Goal: Transaction & Acquisition: Book appointment/travel/reservation

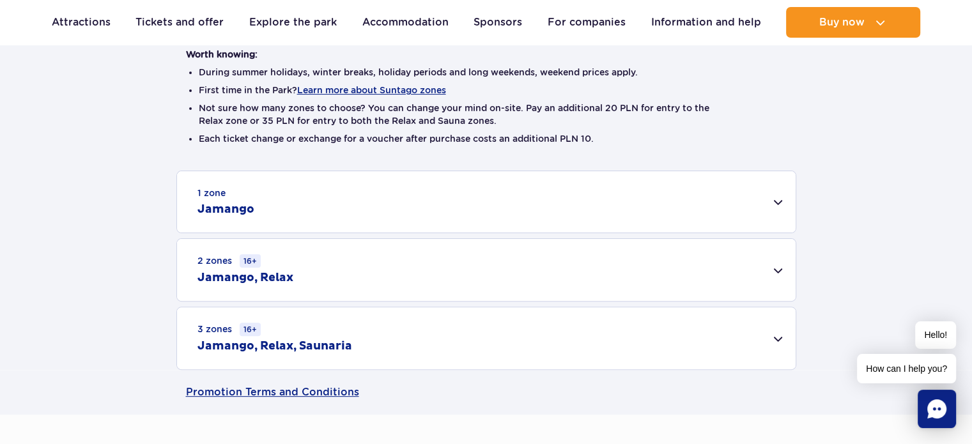
scroll to position [332, 0]
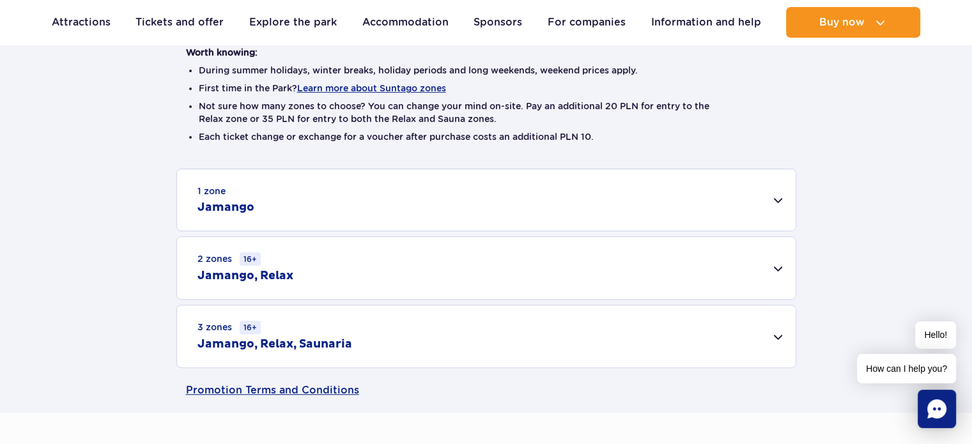
click at [778, 337] on div "3 zones 16+ Jamango, Relax, Saunaria" at bounding box center [486, 336] width 619 height 62
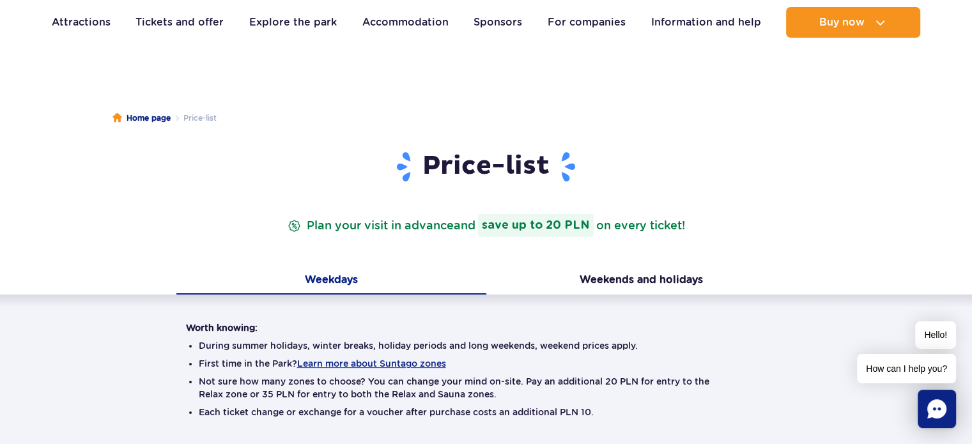
scroll to position [0, 0]
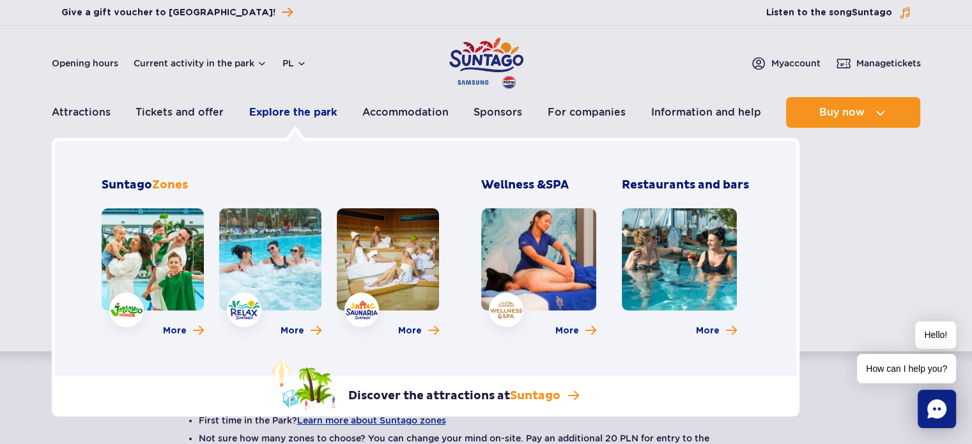
click at [290, 112] on font "Explore the park" at bounding box center [293, 112] width 88 height 12
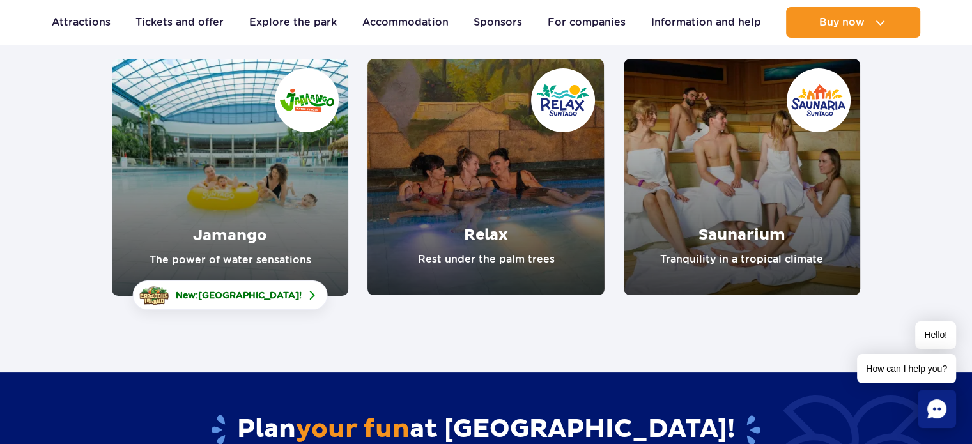
scroll to position [183, 0]
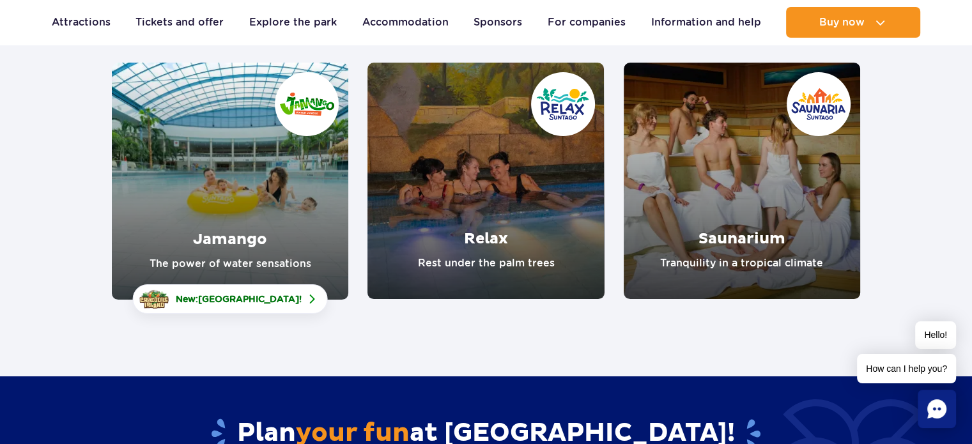
click at [285, 178] on link "Jamango" at bounding box center [230, 181] width 236 height 237
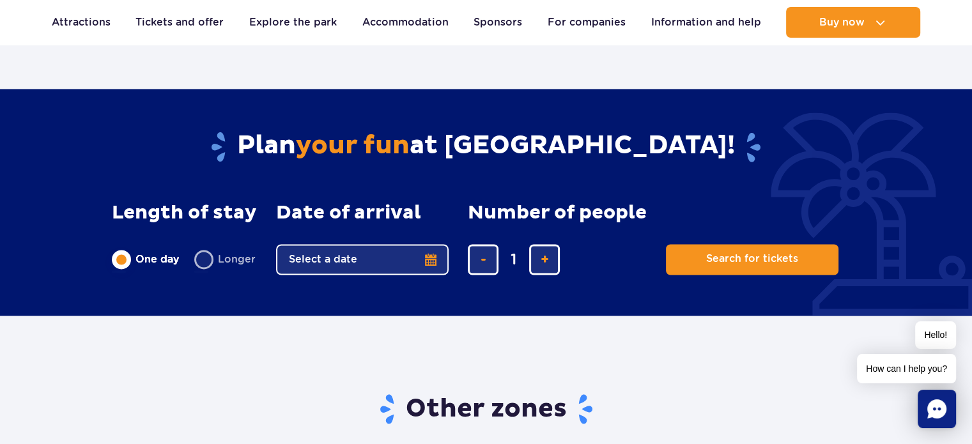
scroll to position [2104, 0]
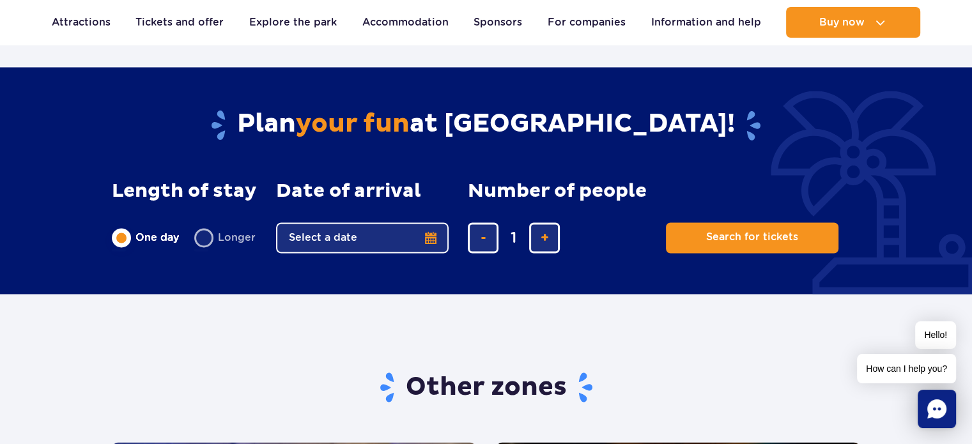
click at [431, 222] on button "Select a date" at bounding box center [362, 237] width 173 height 31
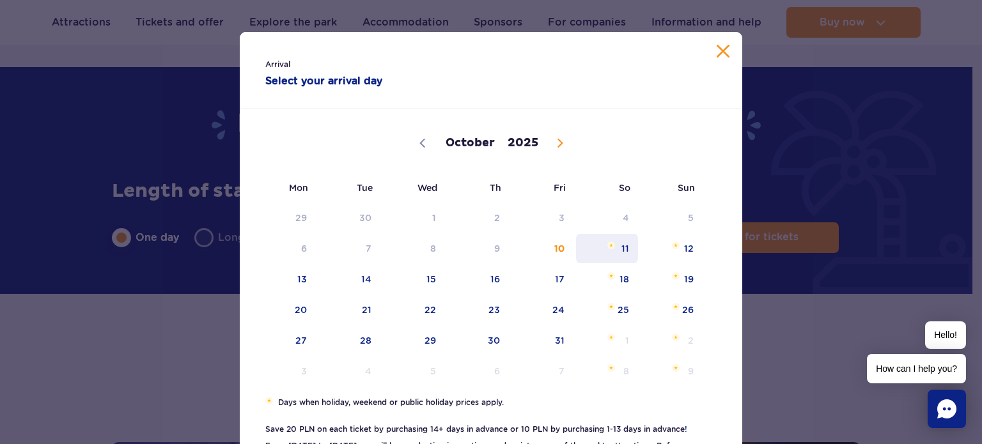
click at [617, 243] on span "11" at bounding box center [607, 248] width 65 height 29
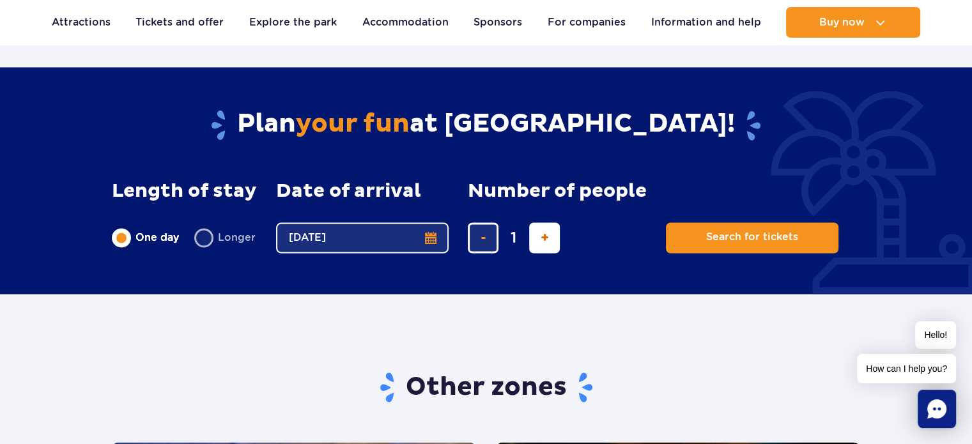
click at [546, 238] on span "add a ticket" at bounding box center [545, 238] width 8 height 0
click at [547, 238] on span "add a ticket" at bounding box center [545, 238] width 8 height 0
click at [548, 238] on span "add a ticket" at bounding box center [545, 238] width 8 height 0
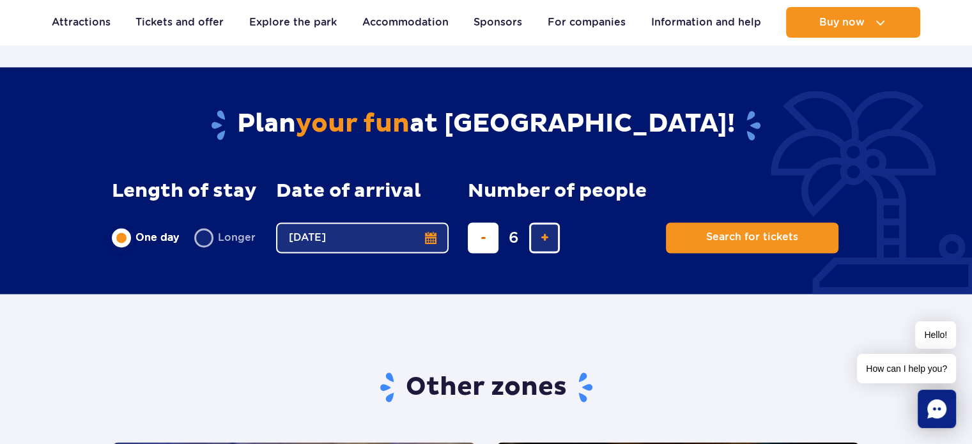
click at [487, 222] on button "remove ticket" at bounding box center [483, 237] width 31 height 31
click at [489, 222] on button "remove ticket" at bounding box center [483, 237] width 31 height 31
type input "3"
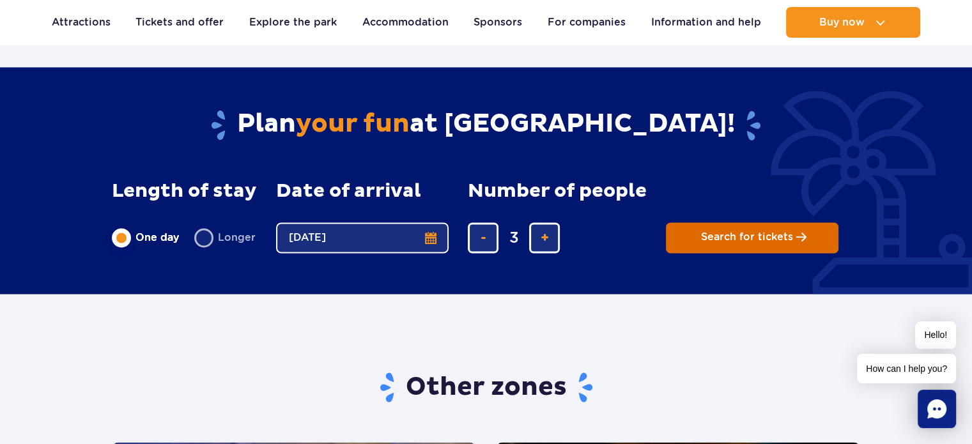
click at [719, 231] on span "Search for tickets" at bounding box center [747, 237] width 92 height 12
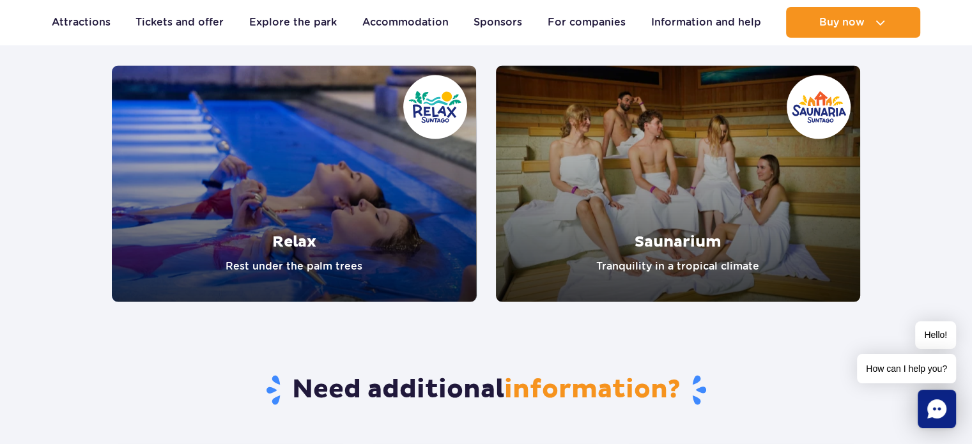
scroll to position [2423, 0]
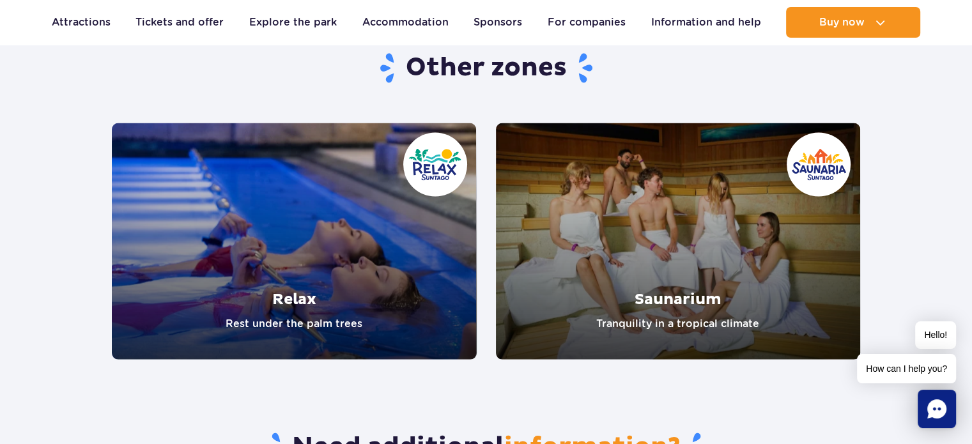
click at [364, 189] on link "Relax" at bounding box center [294, 241] width 365 height 236
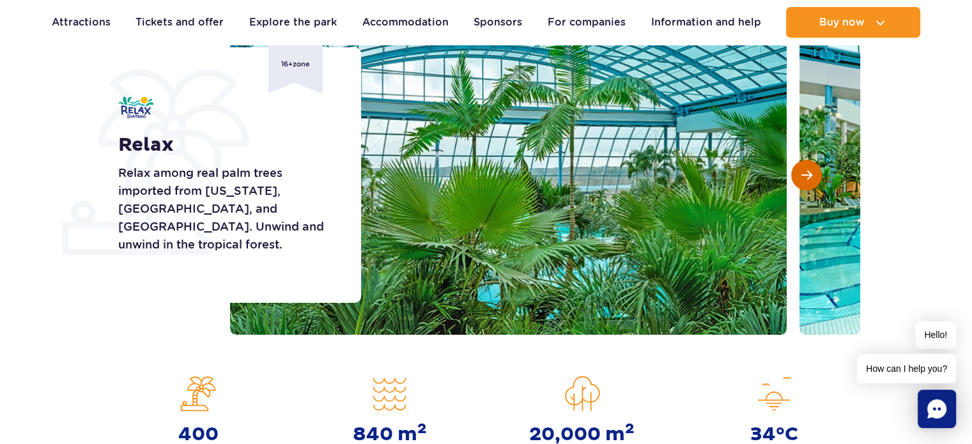
click at [808, 176] on span "Next slide" at bounding box center [806, 175] width 11 height 12
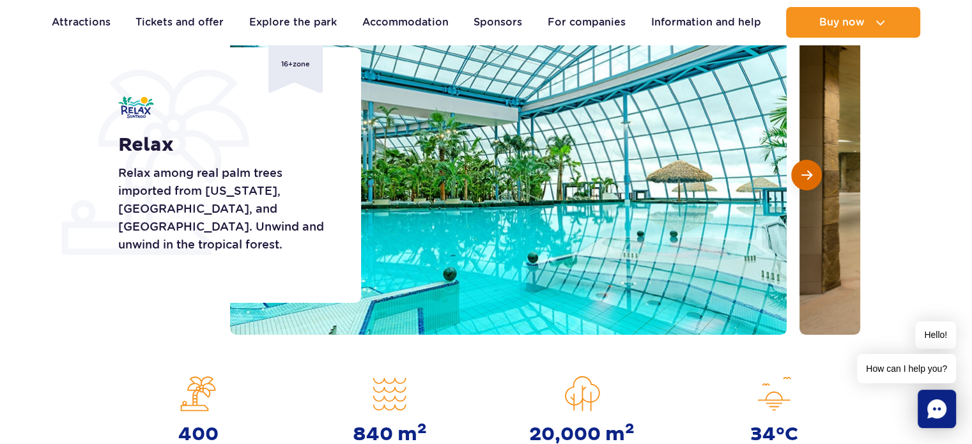
click at [813, 175] on button "Next slide" at bounding box center [806, 175] width 31 height 31
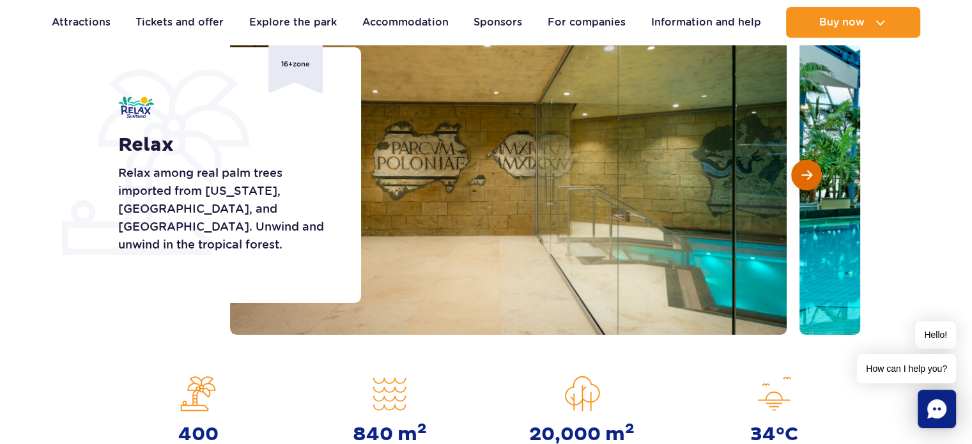
click at [813, 175] on button "Next slide" at bounding box center [806, 175] width 31 height 31
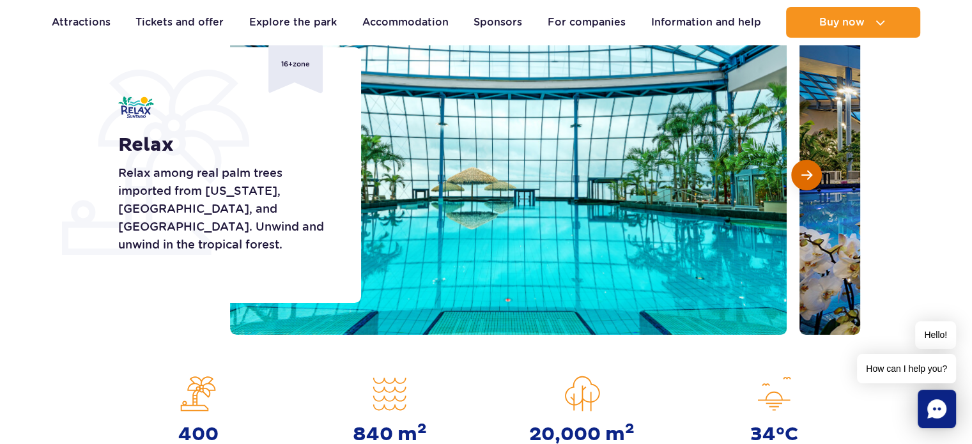
click at [813, 175] on button "Next slide" at bounding box center [806, 175] width 31 height 31
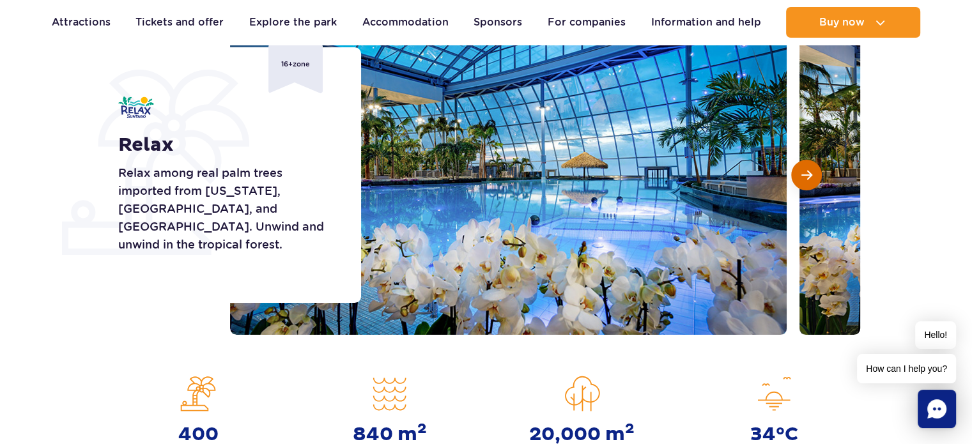
click at [813, 175] on button "Next slide" at bounding box center [806, 175] width 31 height 31
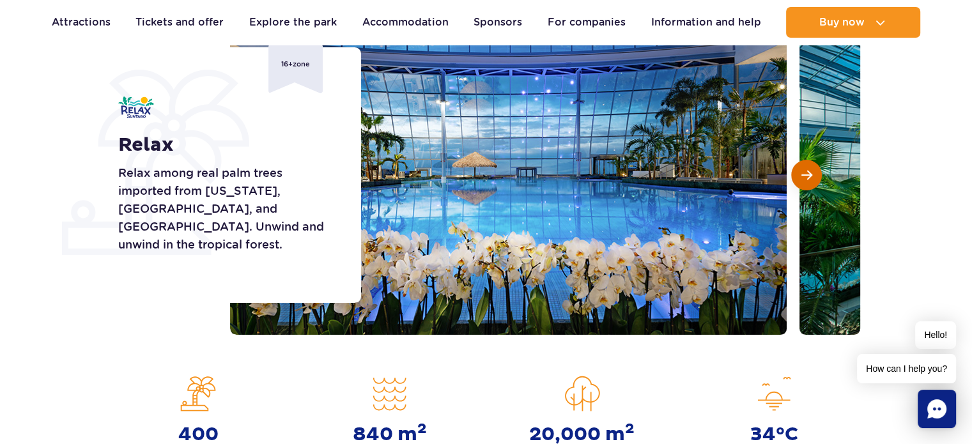
click at [813, 175] on button "Next slide" at bounding box center [806, 175] width 31 height 31
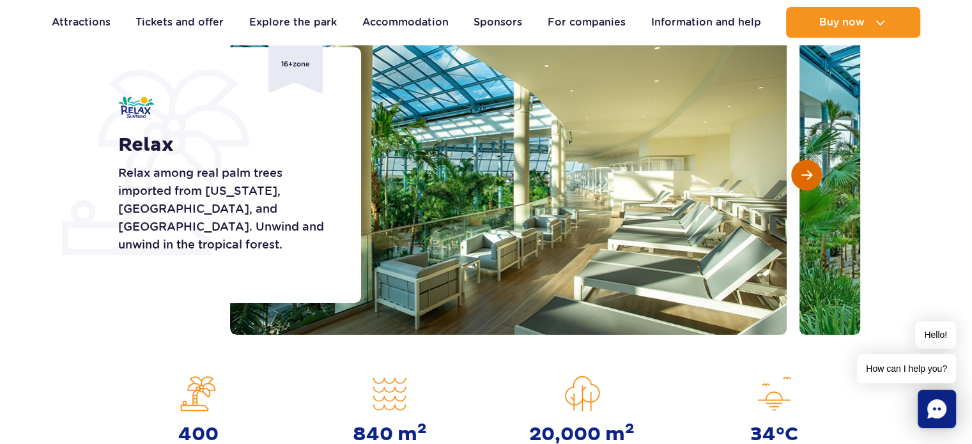
click at [813, 175] on button "Next slide" at bounding box center [806, 175] width 31 height 31
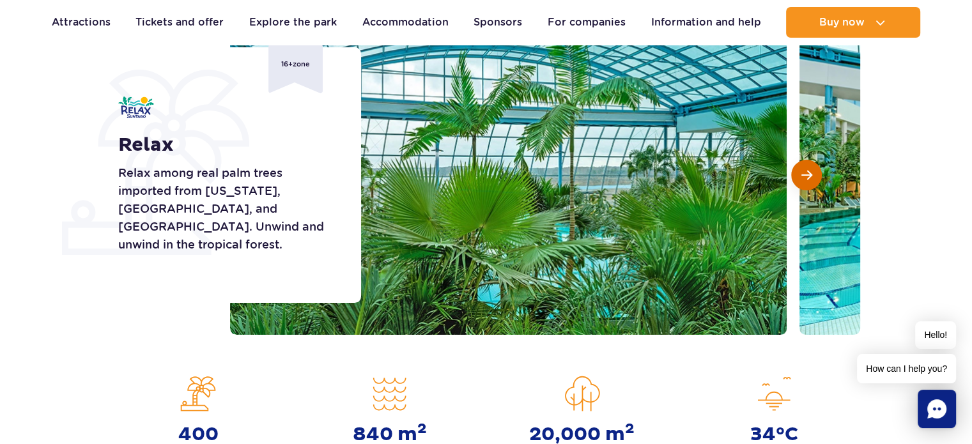
click at [813, 175] on button "Next slide" at bounding box center [806, 175] width 31 height 31
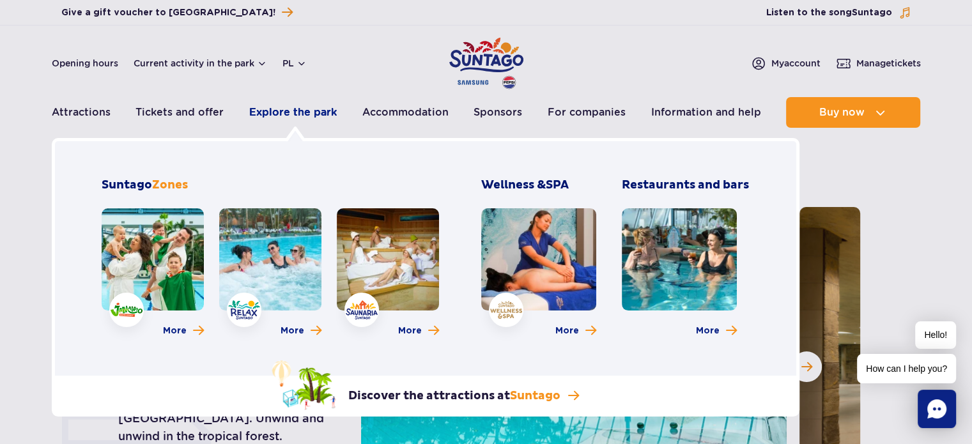
click at [286, 108] on font "Explore the park" at bounding box center [293, 112] width 88 height 12
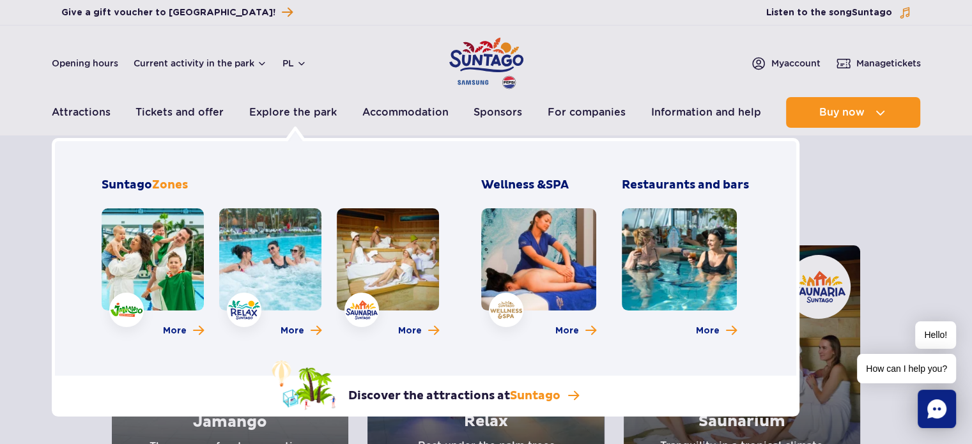
click at [391, 278] on link at bounding box center [388, 259] width 102 height 102
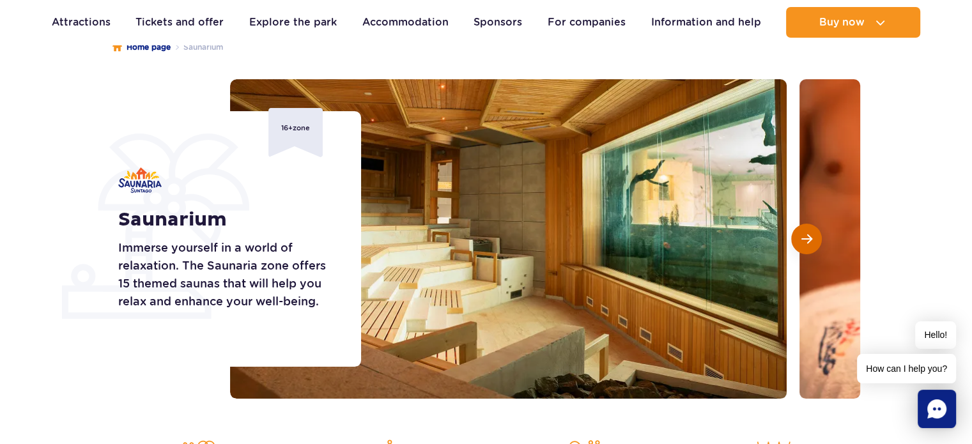
click at [798, 231] on button "Next slide" at bounding box center [806, 239] width 31 height 31
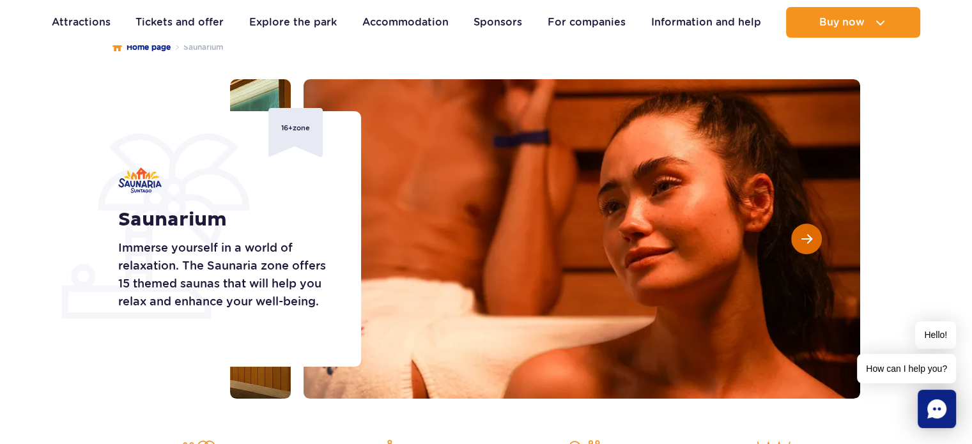
click at [805, 235] on span "Next slide" at bounding box center [806, 239] width 11 height 12
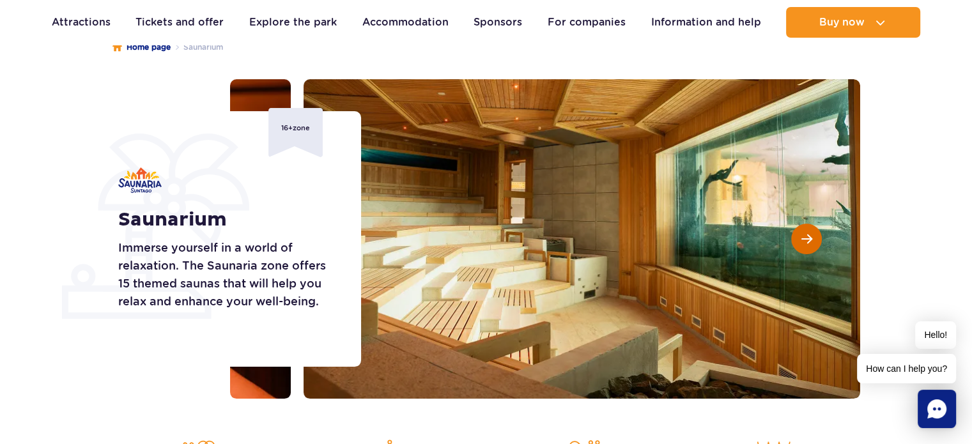
click at [805, 235] on span "Next slide" at bounding box center [806, 239] width 11 height 12
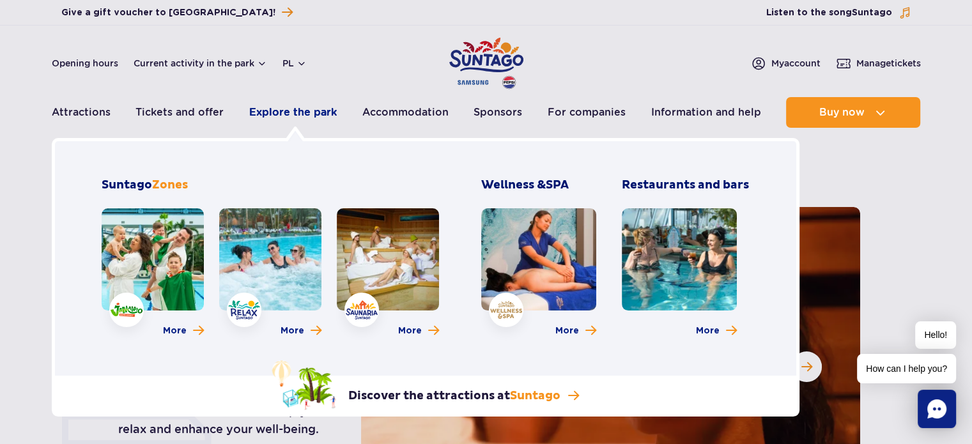
click at [300, 106] on font "Explore the park" at bounding box center [293, 112] width 88 height 12
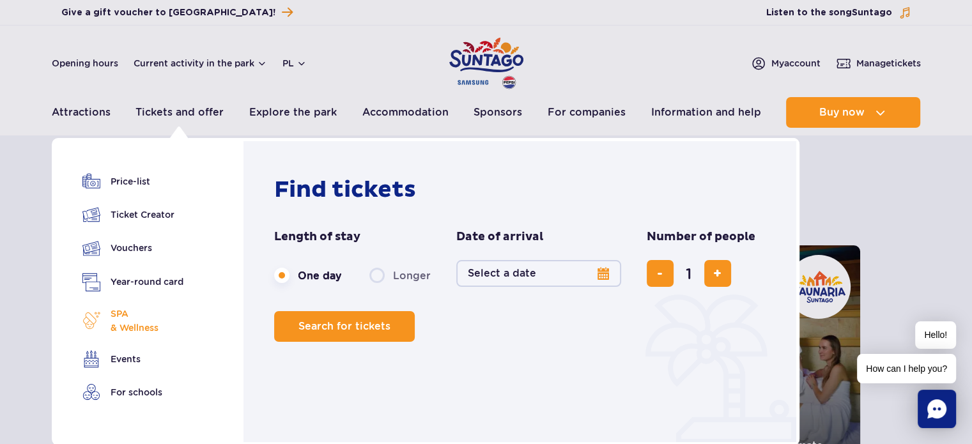
click at [113, 316] on font "SPA" at bounding box center [120, 314] width 18 height 10
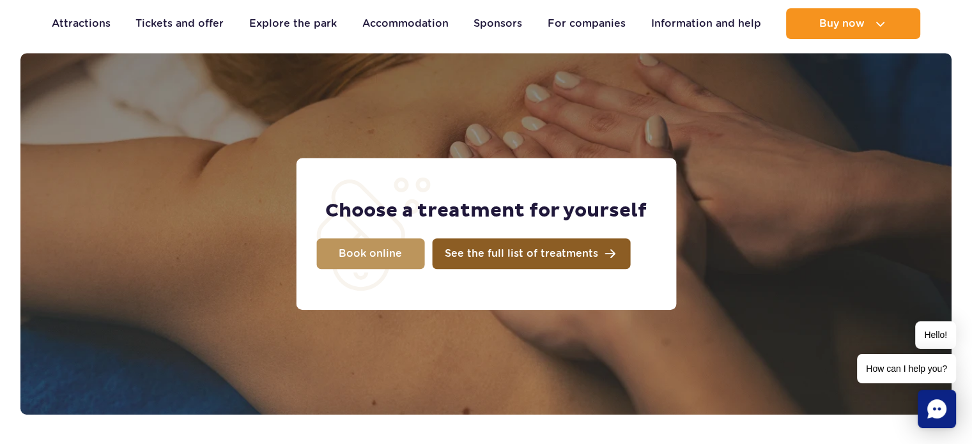
click at [484, 253] on span "See the full list of treatments" at bounding box center [521, 254] width 153 height 10
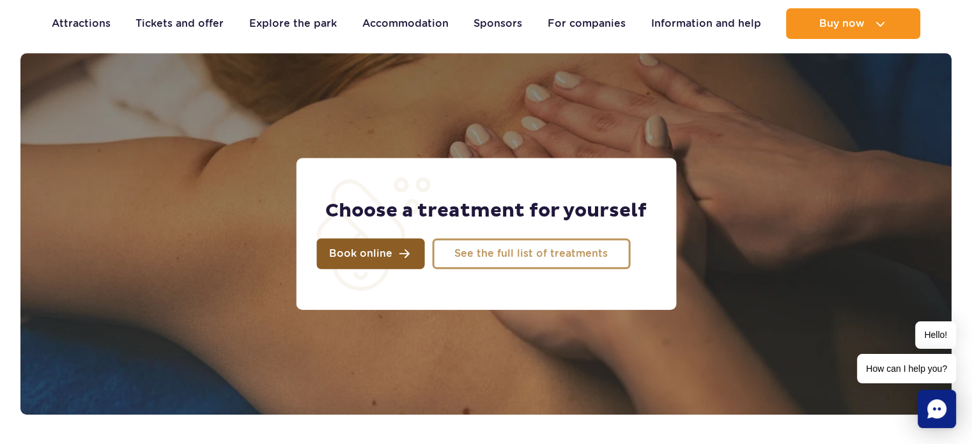
click at [361, 249] on span "Book online" at bounding box center [360, 254] width 63 height 10
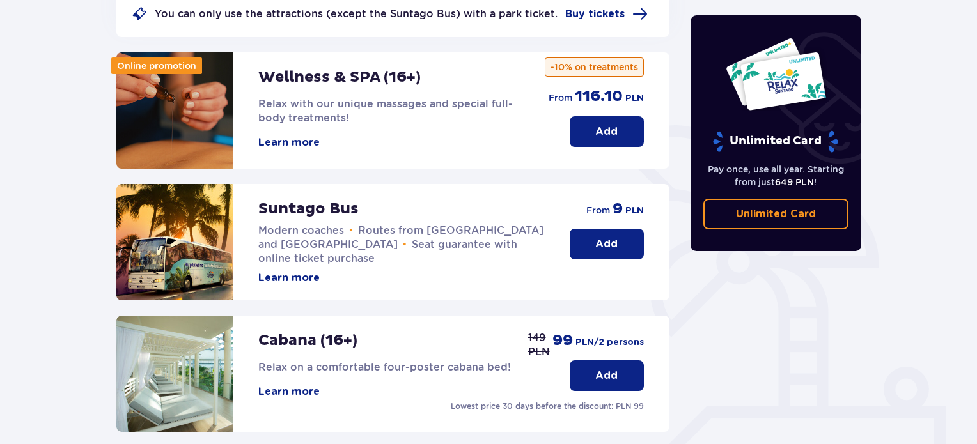
click at [616, 132] on font "Add" at bounding box center [606, 132] width 22 height 10
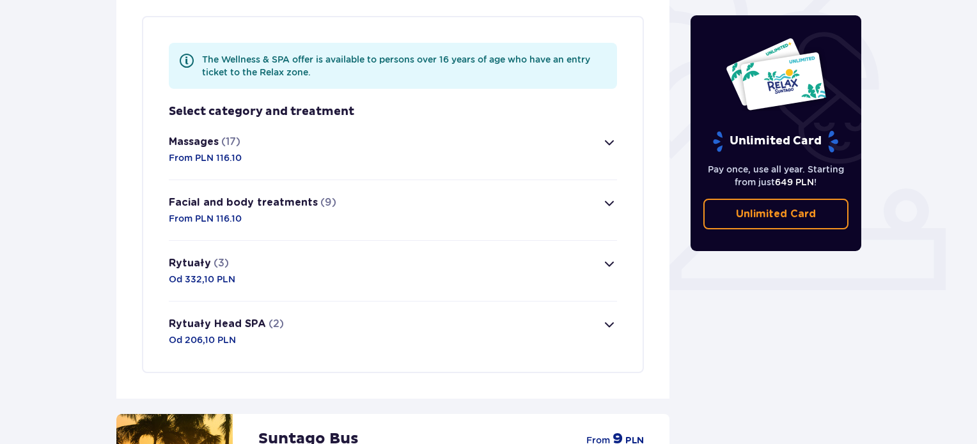
scroll to position [371, 0]
click at [219, 152] on font "From PLN 116.10" at bounding box center [205, 157] width 73 height 10
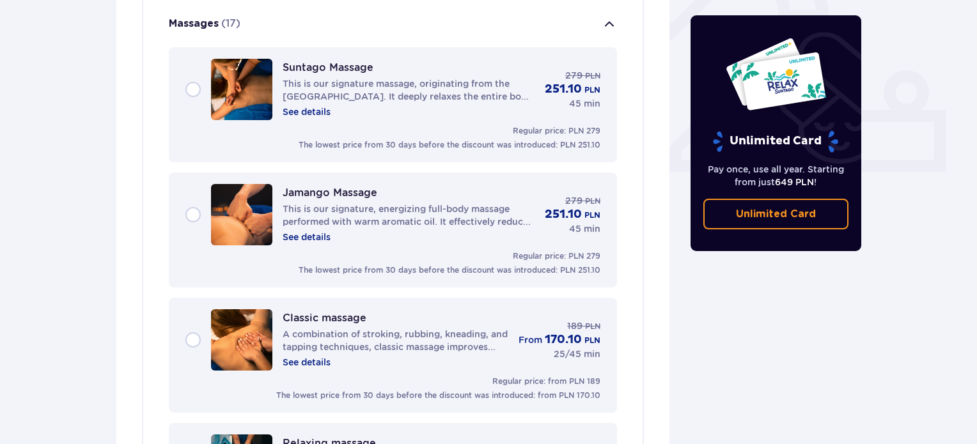
scroll to position [489, 0]
click at [190, 214] on div "Jamango Massage This is our signature, energizing full-body massage performed w…" at bounding box center [392, 213] width 415 height 61
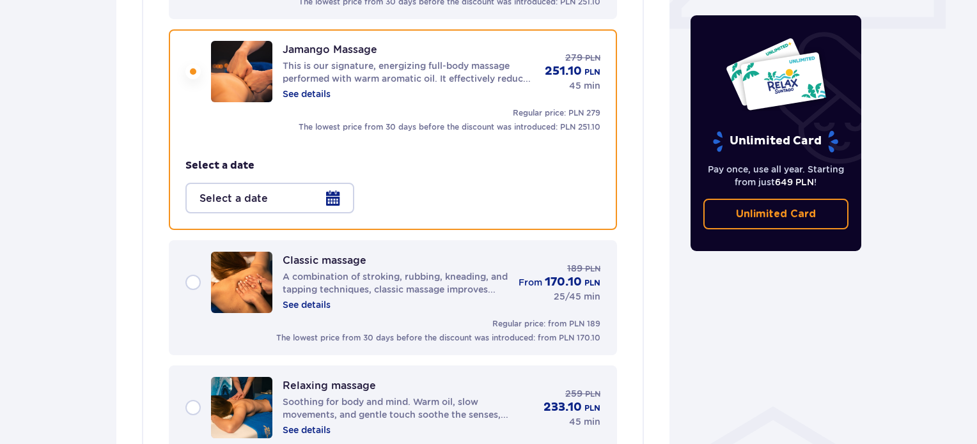
scroll to position [644, 0]
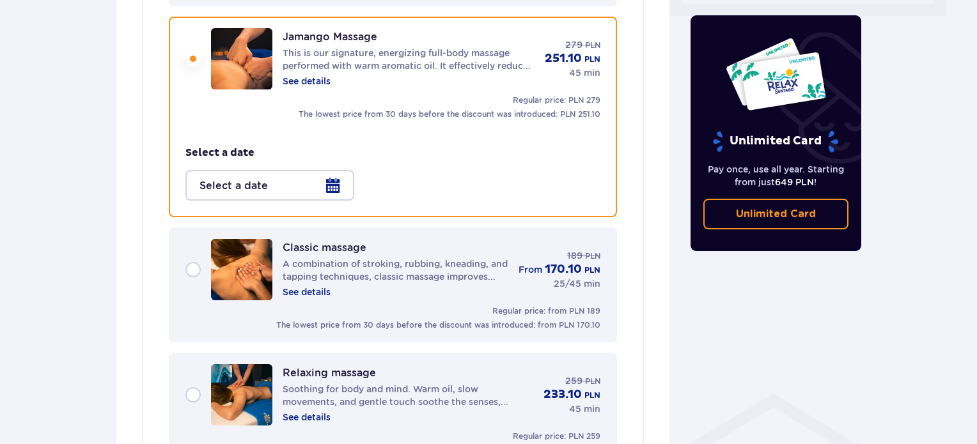
click at [327, 186] on div at bounding box center [269, 185] width 169 height 31
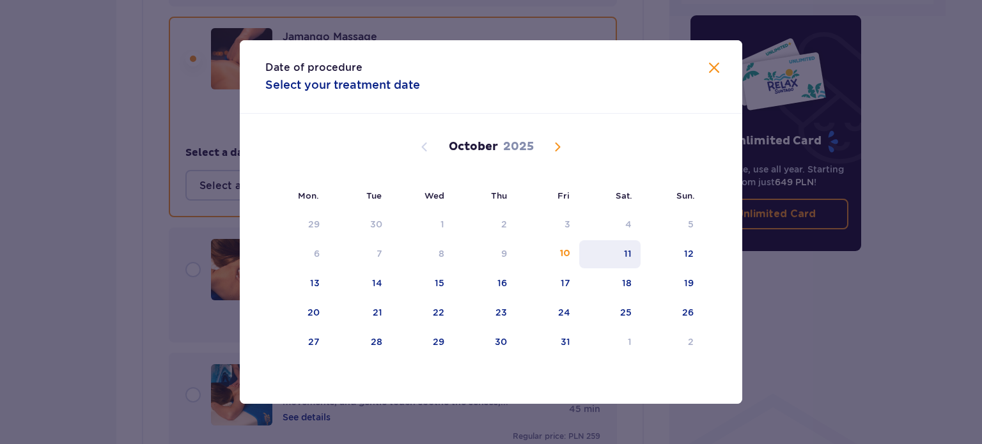
click at [631, 249] on font "11" at bounding box center [628, 254] width 8 height 10
type input "[DATE]"
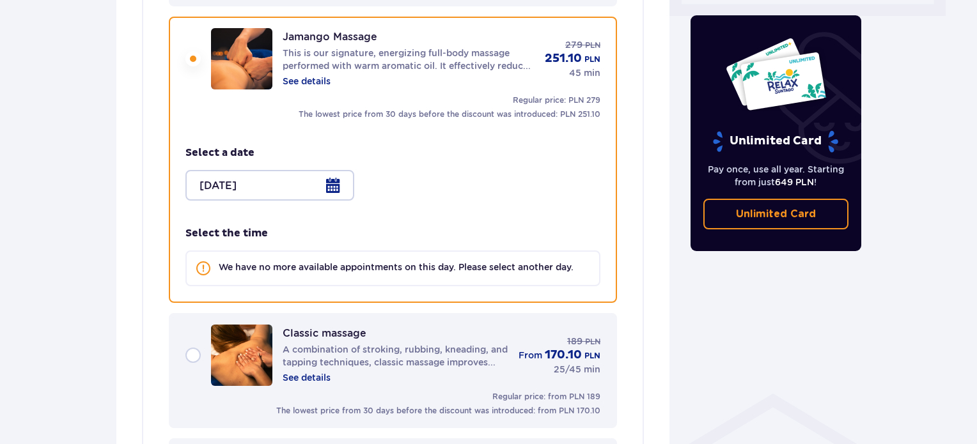
click at [333, 178] on div at bounding box center [269, 185] width 169 height 31
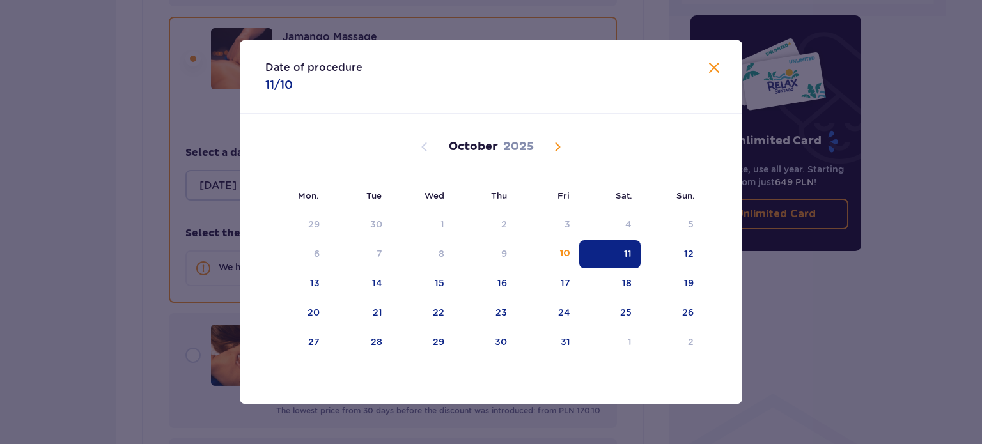
click at [716, 65] on span "Close" at bounding box center [713, 68] width 15 height 15
